Goal: Find specific page/section: Find specific page/section

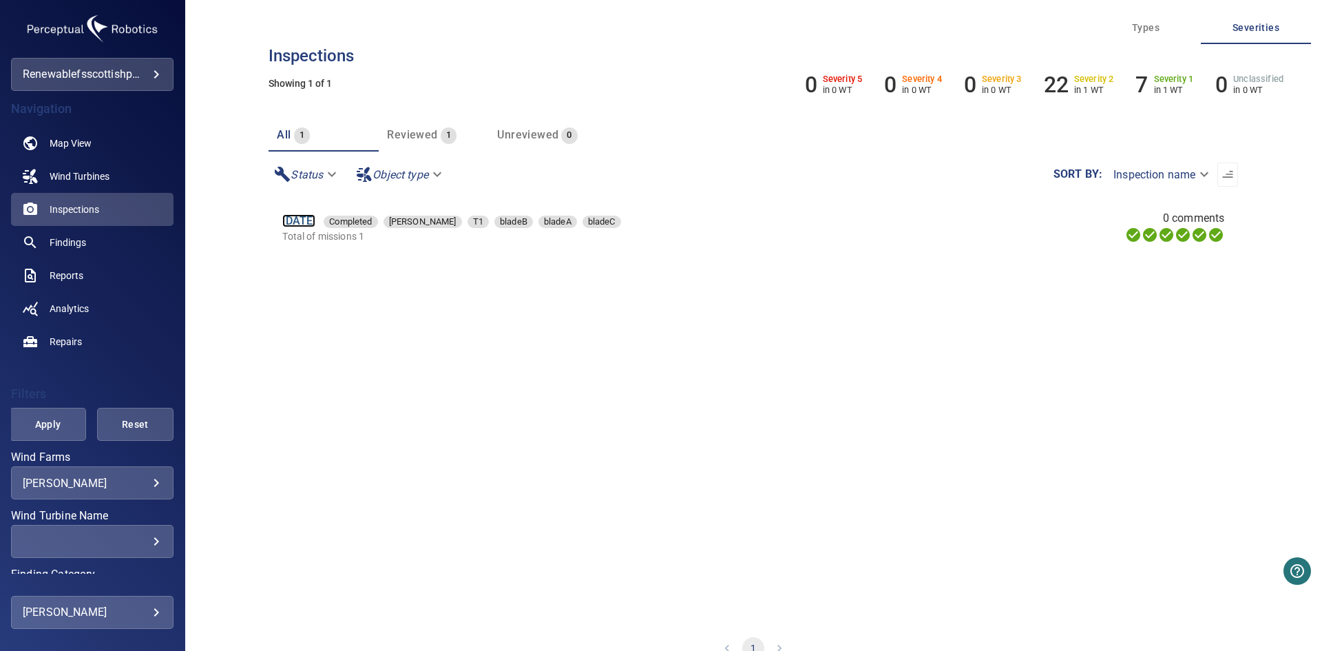
click at [315, 227] on link "[DATE]" at bounding box center [298, 220] width 33 height 13
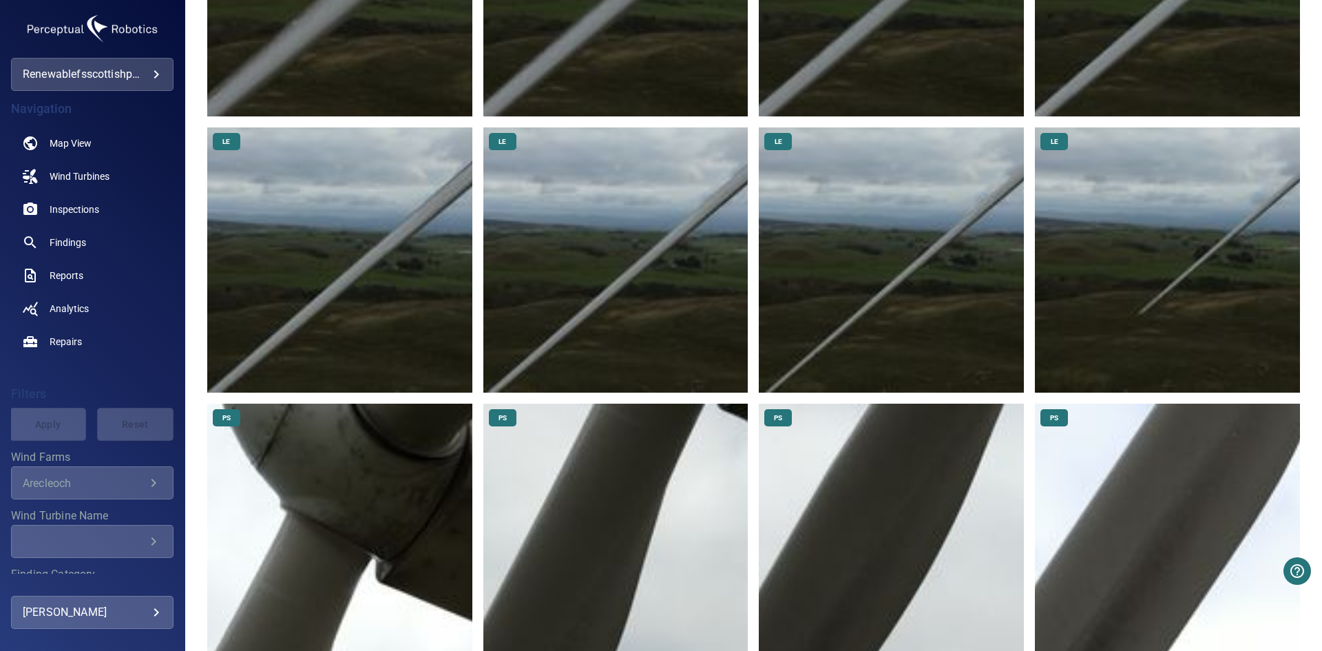
scroll to position [689, 0]
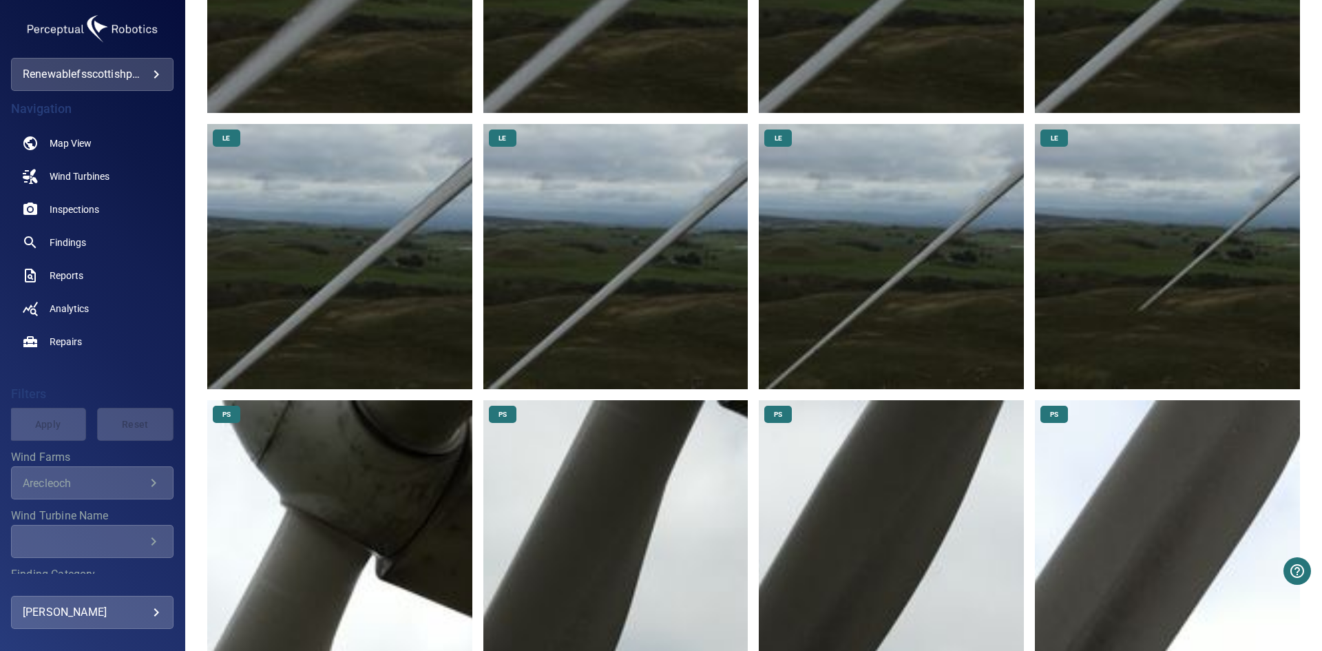
click at [960, 247] on img at bounding box center [891, 256] width 265 height 265
